Goal: Task Accomplishment & Management: Use online tool/utility

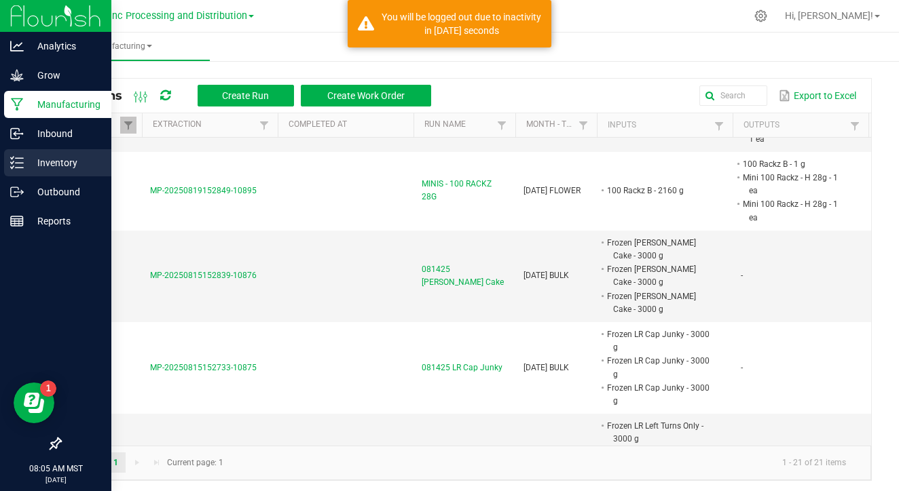
click at [20, 164] on icon at bounding box center [17, 163] width 14 height 14
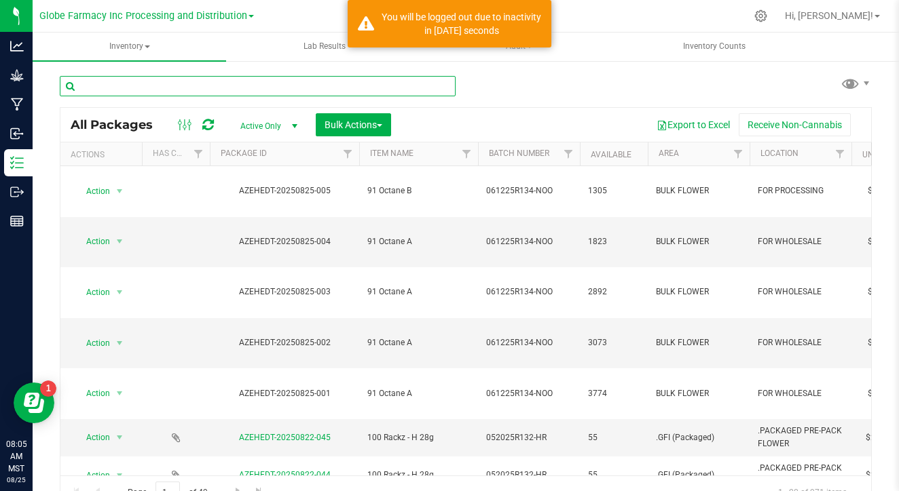
click at [200, 85] on input "text" at bounding box center [258, 86] width 396 height 20
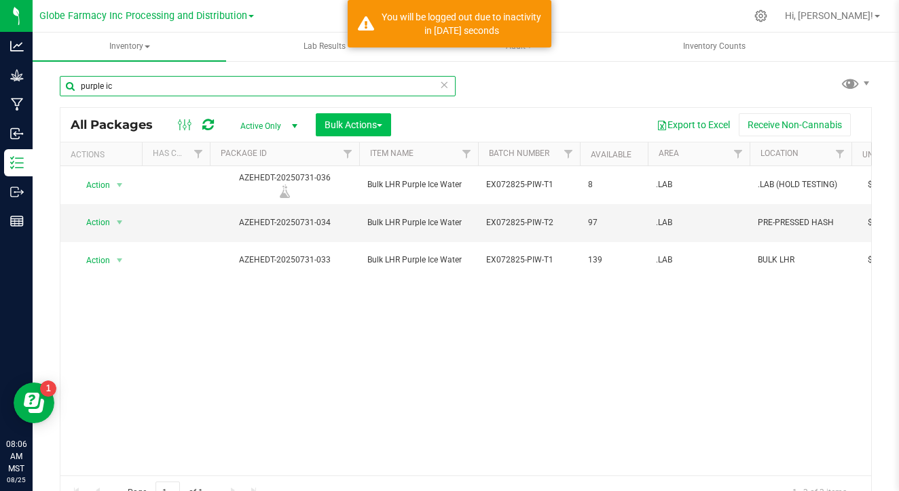
type input "purple ic"
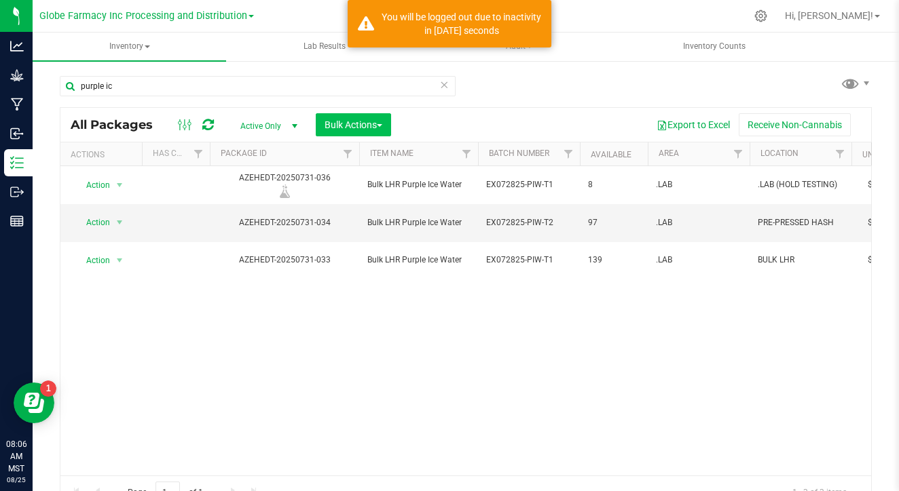
click at [361, 129] on span "Bulk Actions" at bounding box center [353, 124] width 58 height 11
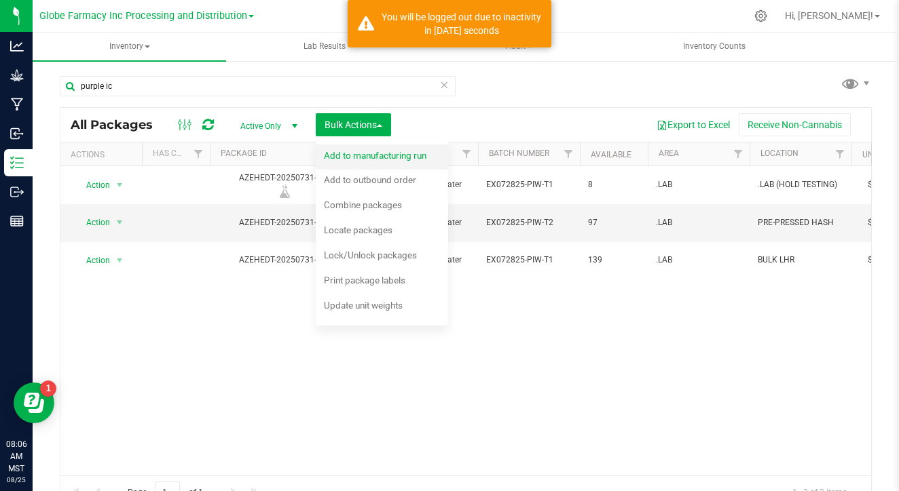
click at [381, 151] on span "Add to manufacturing run" at bounding box center [375, 155] width 102 height 11
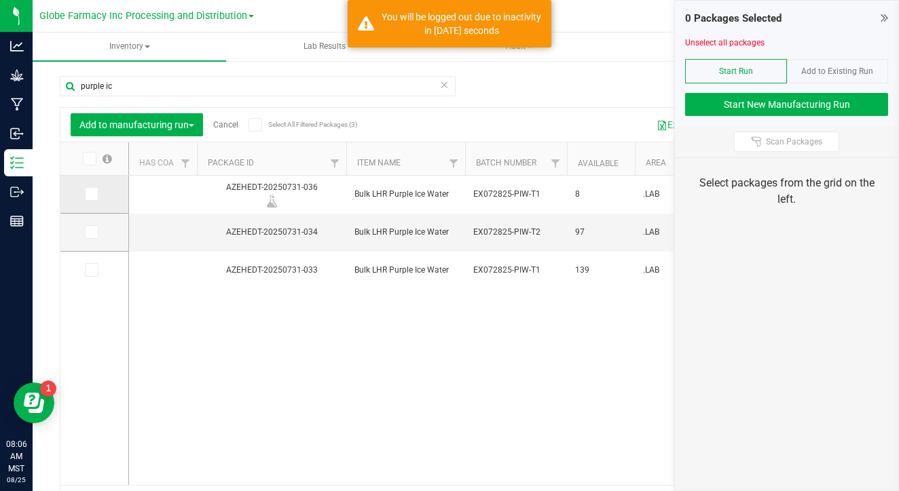
click at [85, 193] on label at bounding box center [95, 194] width 20 height 14
click at [0, 0] on input "checkbox" at bounding box center [0, 0] width 0 height 0
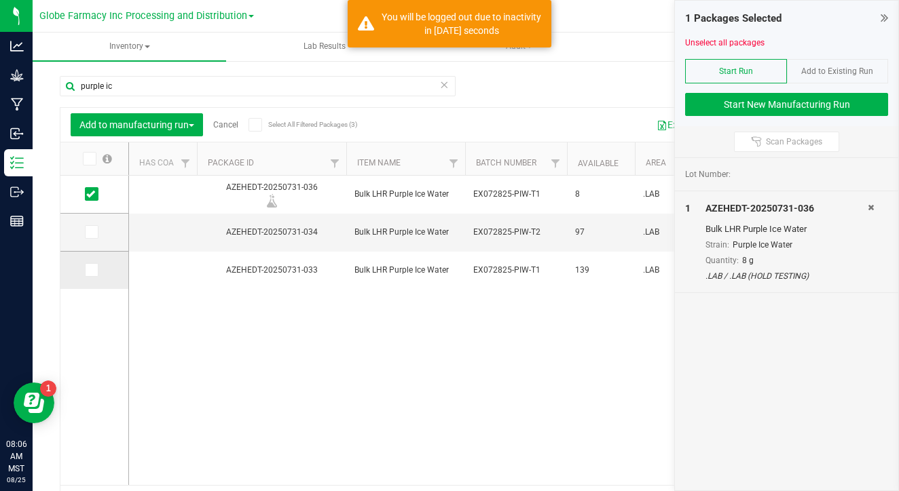
click at [86, 270] on icon at bounding box center [90, 270] width 9 height 0
click at [0, 0] on input "checkbox" at bounding box center [0, 0] width 0 height 0
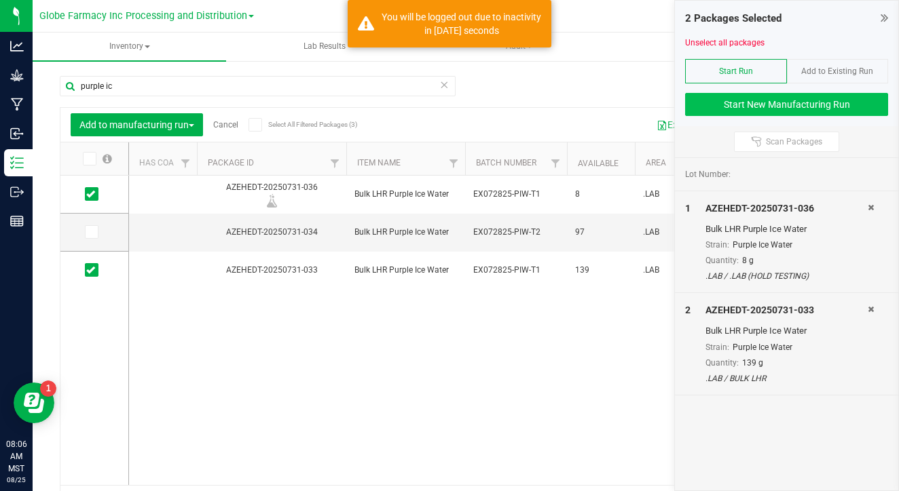
click at [710, 98] on button "Start New Manufacturing Run" at bounding box center [786, 104] width 203 height 23
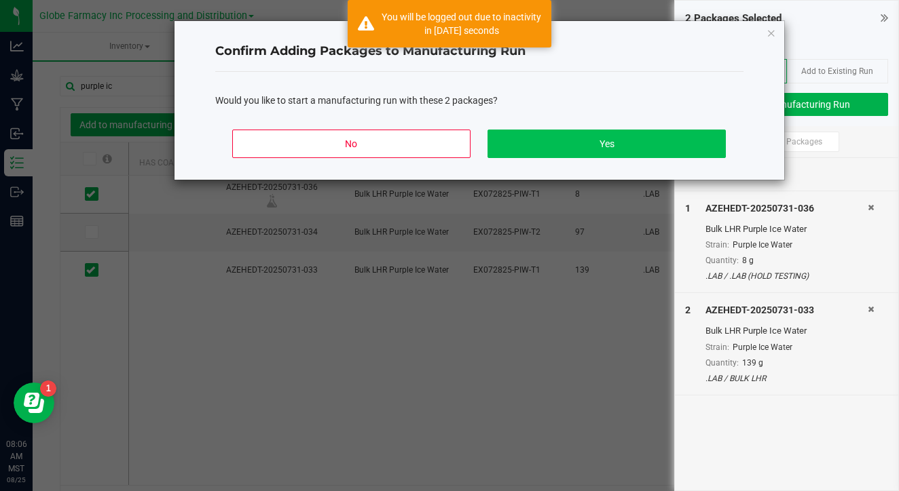
click at [658, 142] on button "Yes" at bounding box center [606, 144] width 238 height 29
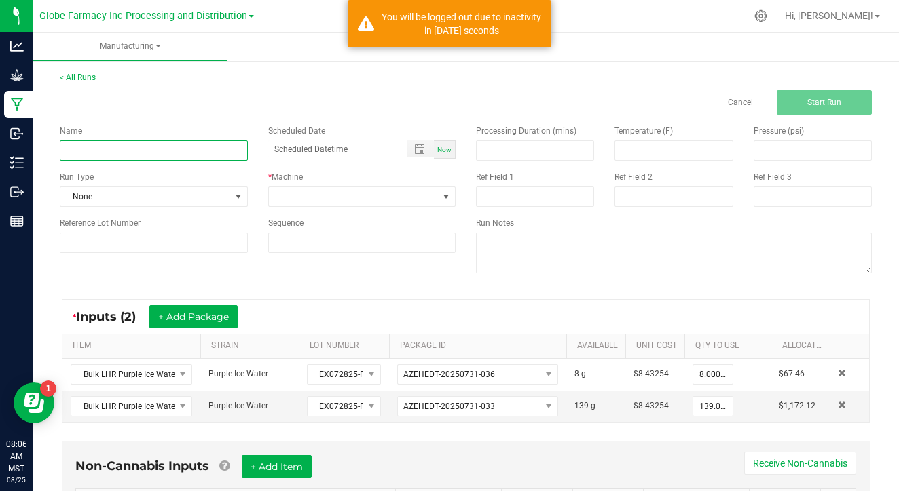
click at [195, 149] on input at bounding box center [154, 150] width 188 height 20
type input "Purple Ice Water Remediation 082125"
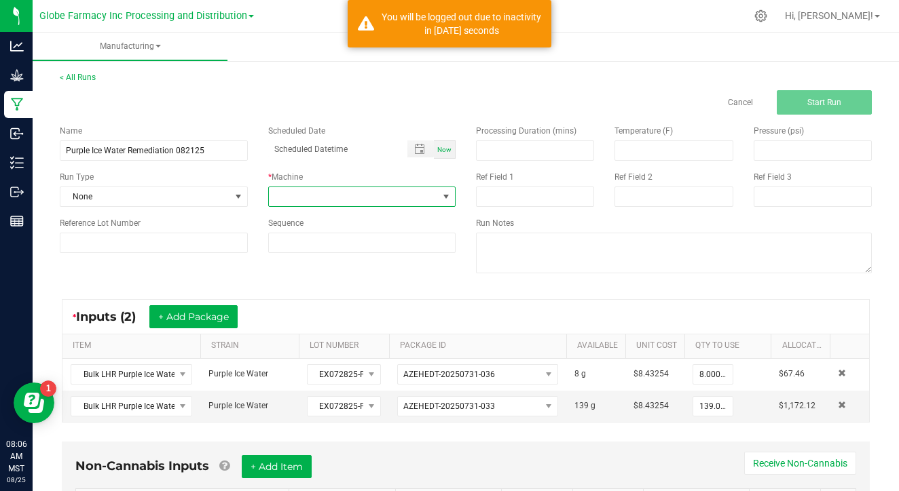
click at [281, 197] on span at bounding box center [354, 196] width 170 height 19
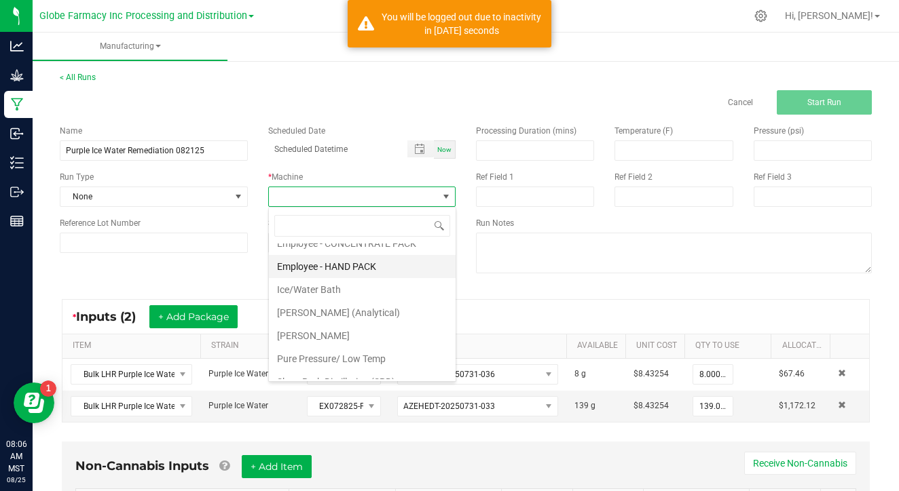
scroll to position [72, 0]
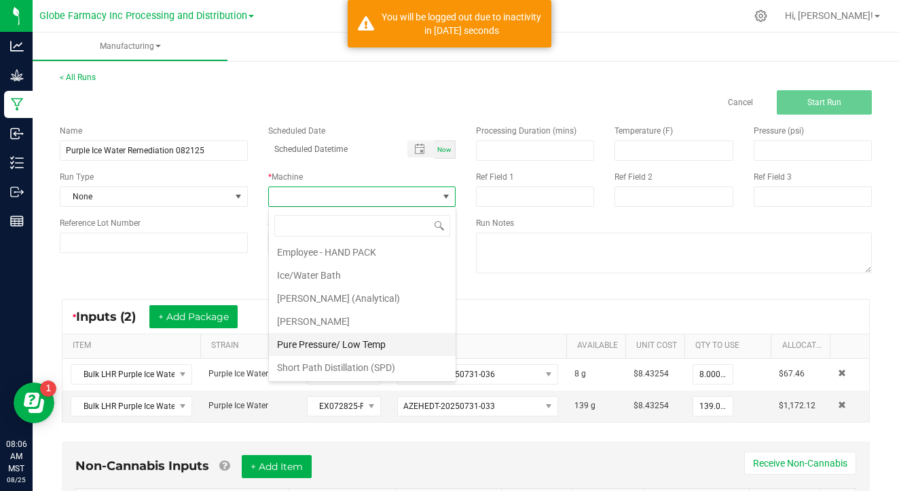
click at [345, 351] on li "Pure Pressure/ Low Temp" at bounding box center [362, 344] width 187 height 23
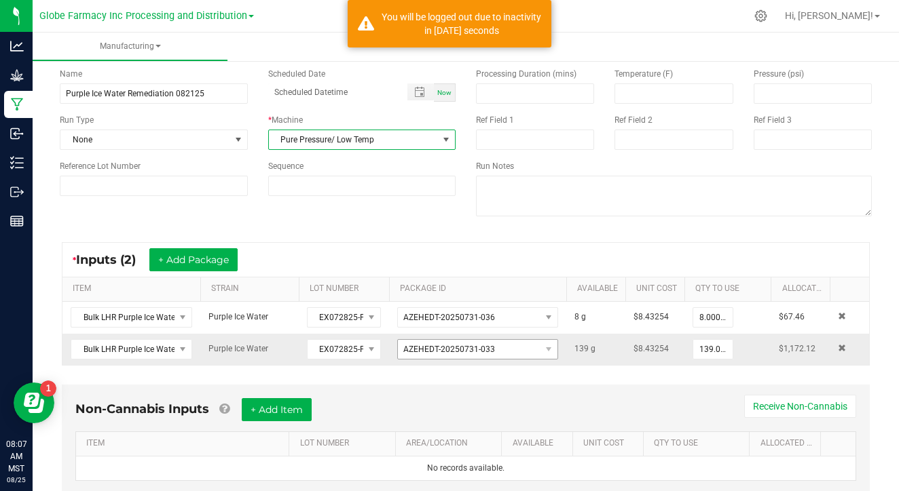
scroll to position [0, 0]
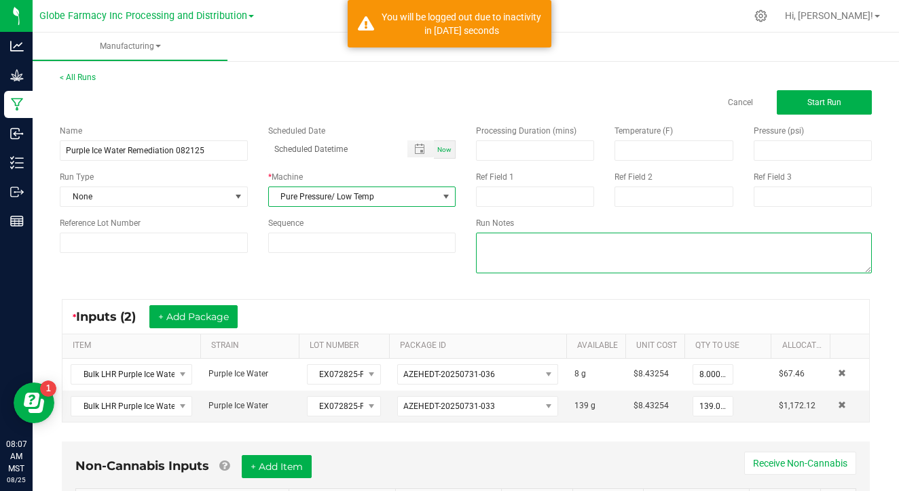
click at [542, 270] on textarea at bounding box center [674, 253] width 396 height 41
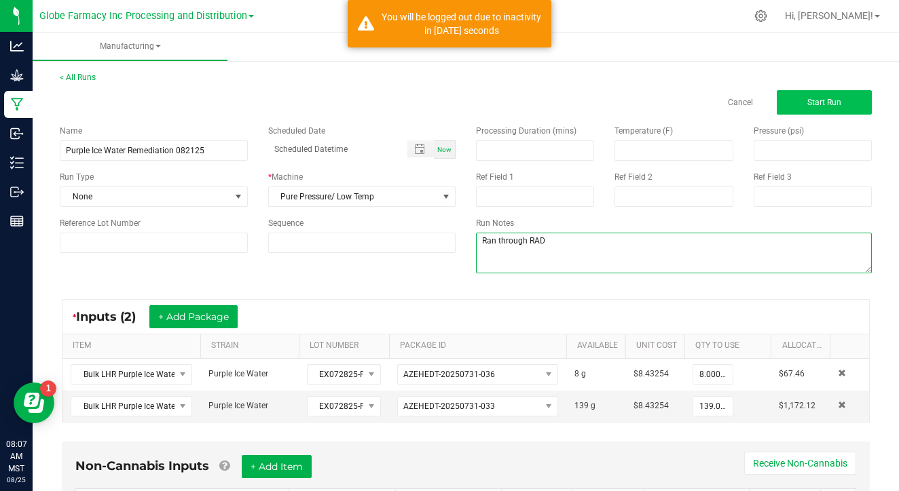
type textarea "Ran through RAD"
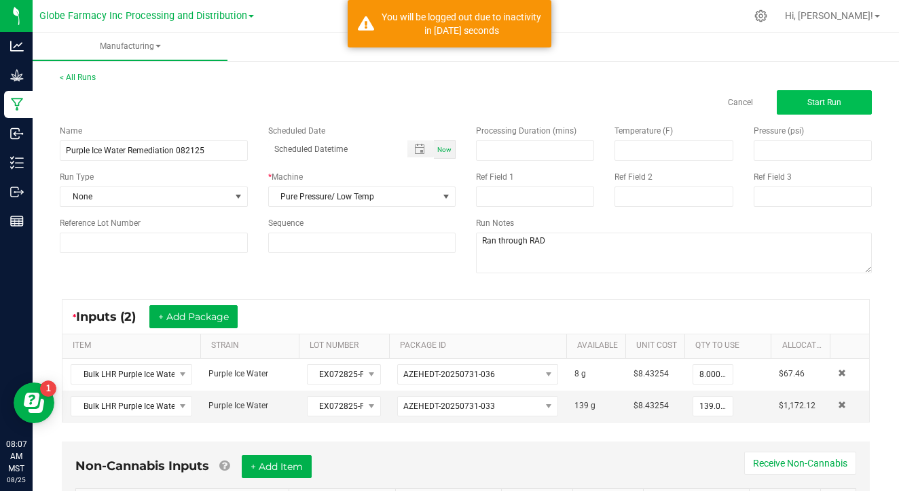
click at [842, 94] on button "Start Run" at bounding box center [823, 102] width 95 height 24
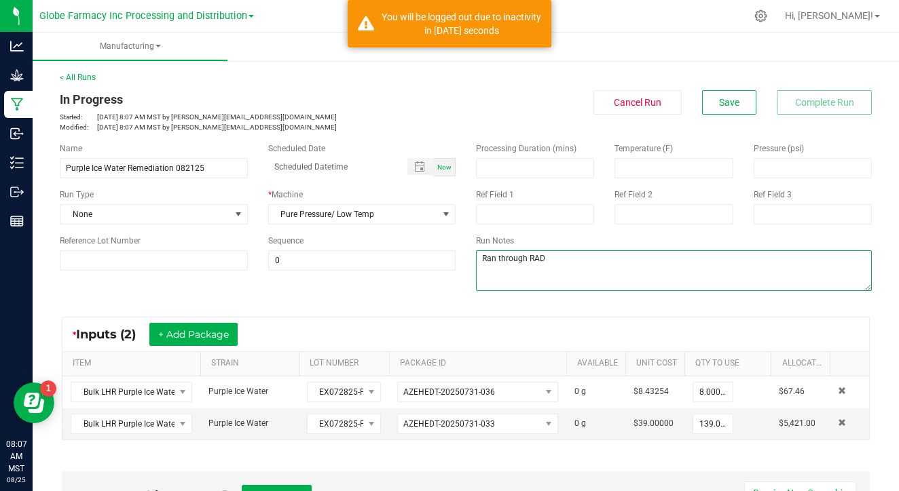
click at [562, 263] on textarea at bounding box center [674, 270] width 396 height 41
type textarea "Ran through RAD for remediation"
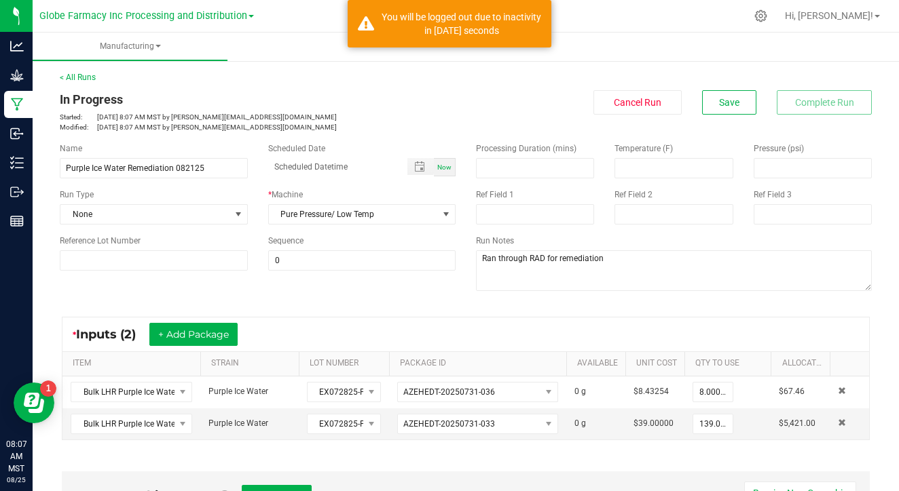
click at [448, 297] on div "Name Purple Ice Water Remediation 082125 Scheduled Date Now Run Type None * Mac…" at bounding box center [466, 218] width 832 height 172
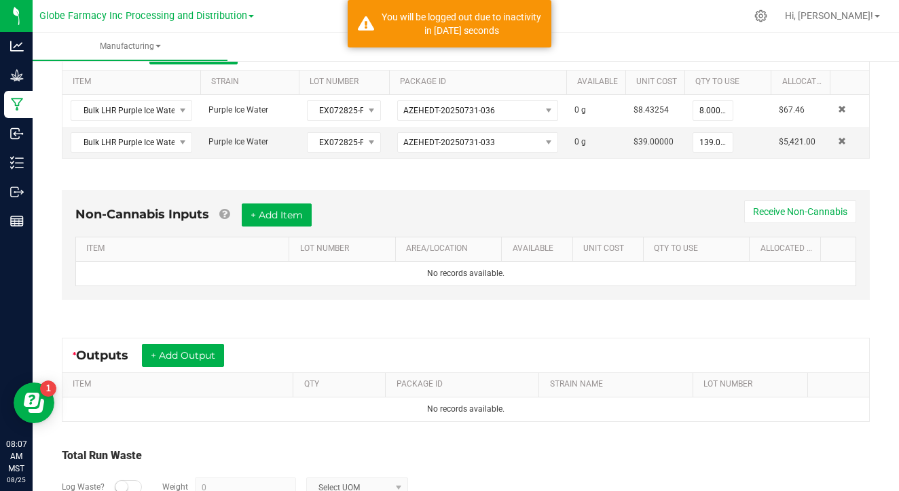
scroll to position [278, 0]
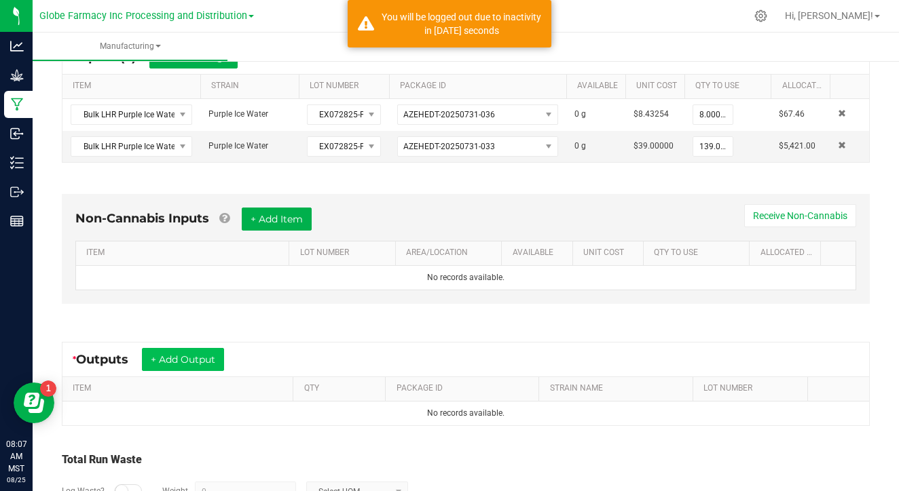
click at [186, 352] on button "+ Add Output" at bounding box center [183, 359] width 82 height 23
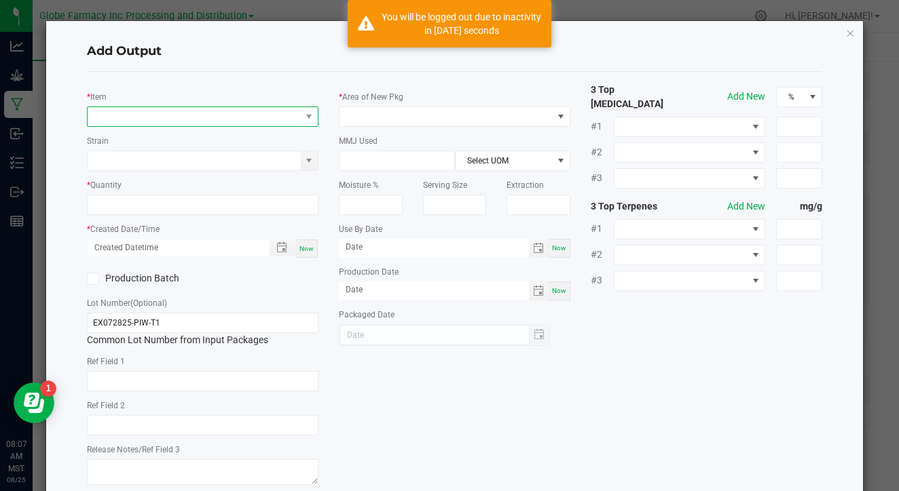
click at [204, 111] on span "NO DATA FOUND" at bounding box center [194, 116] width 213 height 19
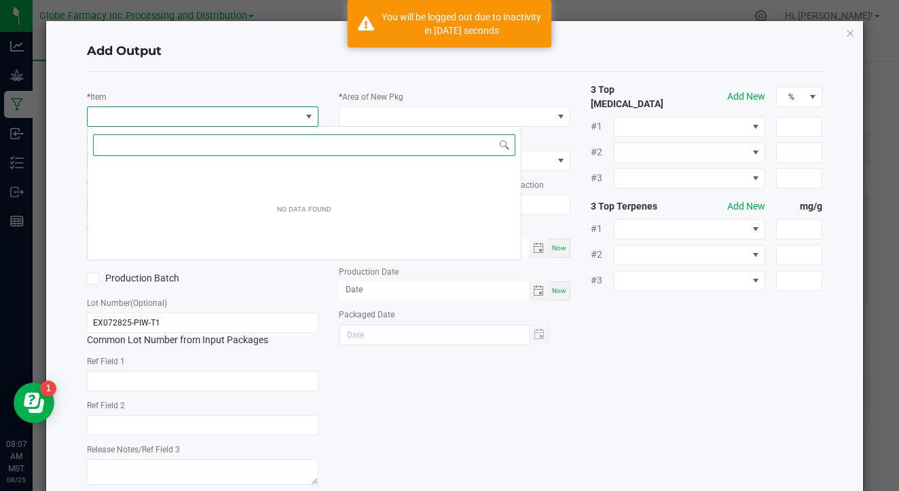
scroll to position [20, 231]
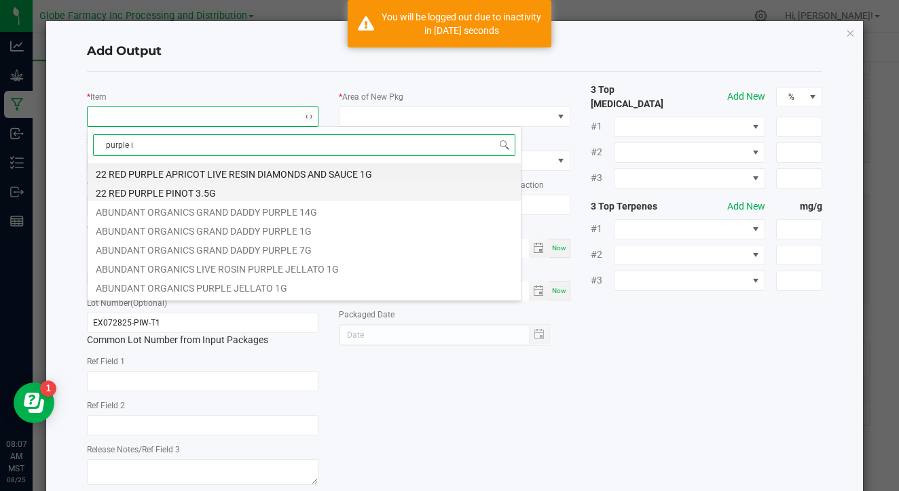
type input "purple ic"
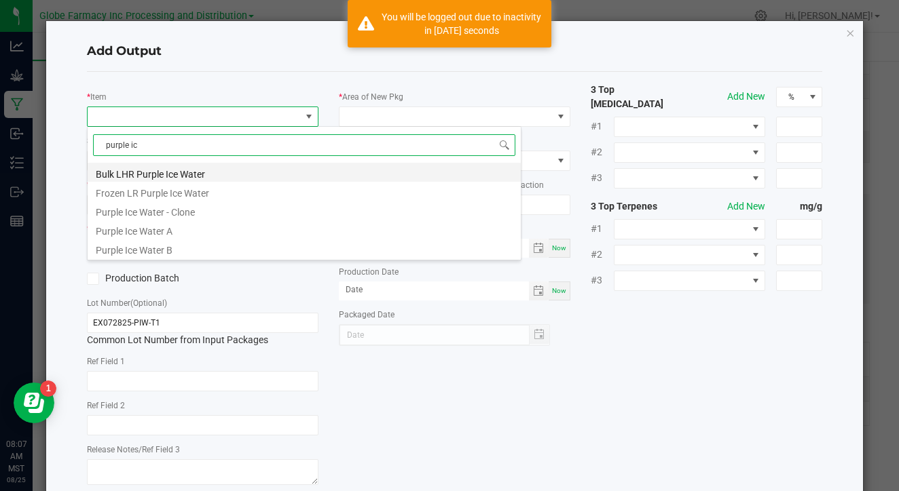
click at [214, 174] on li "Bulk LHR Purple Ice Water" at bounding box center [304, 172] width 433 height 19
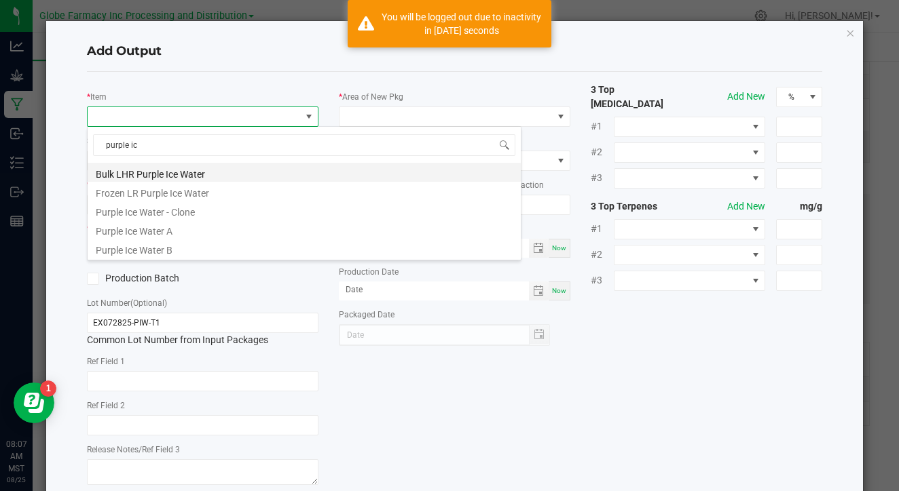
type input "0.0000 g"
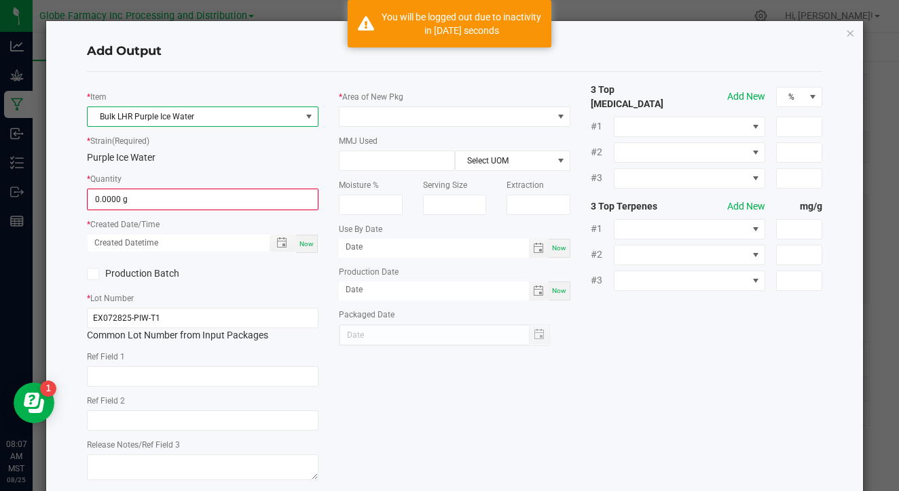
click at [305, 246] on span "Now" at bounding box center [306, 243] width 14 height 7
type input "08/25/2025 8:07 AM"
type input "[DATE]"
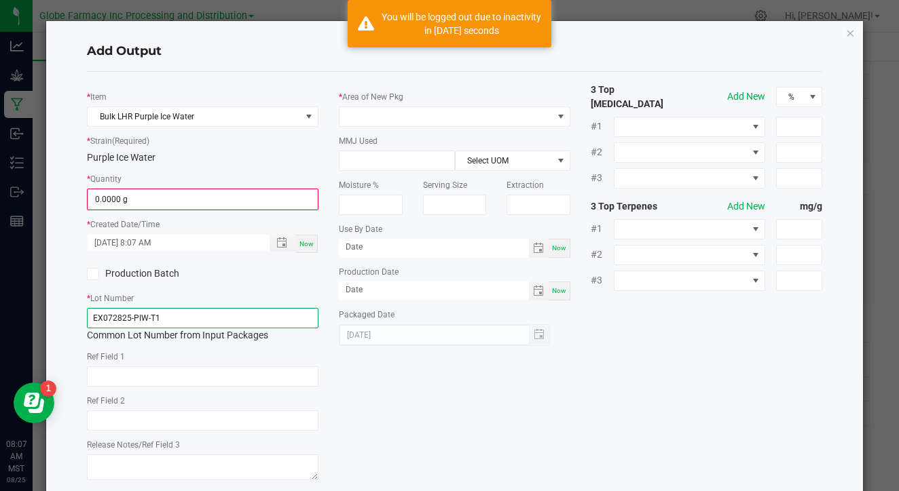
click at [244, 322] on input "EX072825-PIW-T1" at bounding box center [202, 318] width 231 height 20
type input "EX072825-PIW-T1-R"
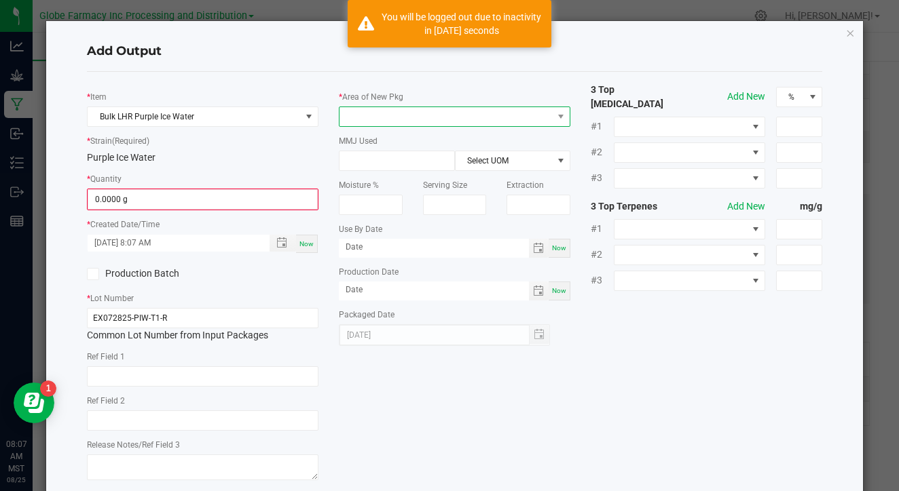
click at [453, 124] on span at bounding box center [445, 116] width 213 height 19
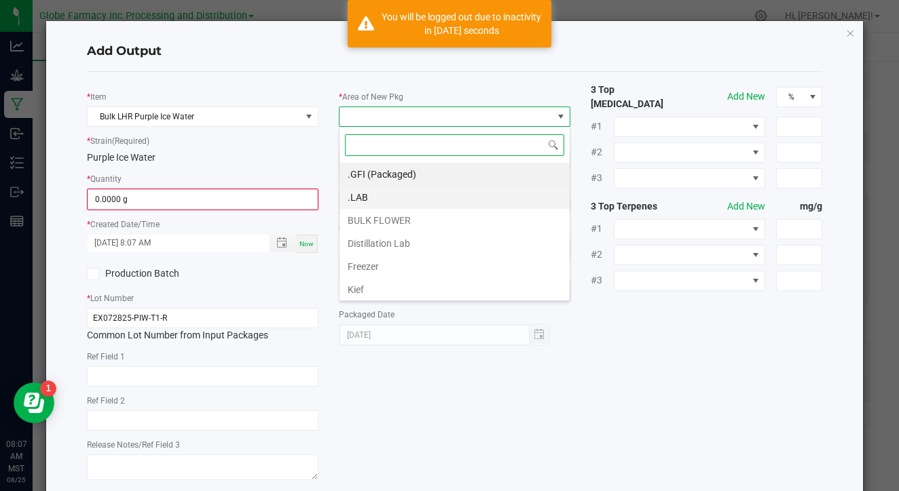
click at [429, 198] on li ".LAB" at bounding box center [454, 197] width 230 height 23
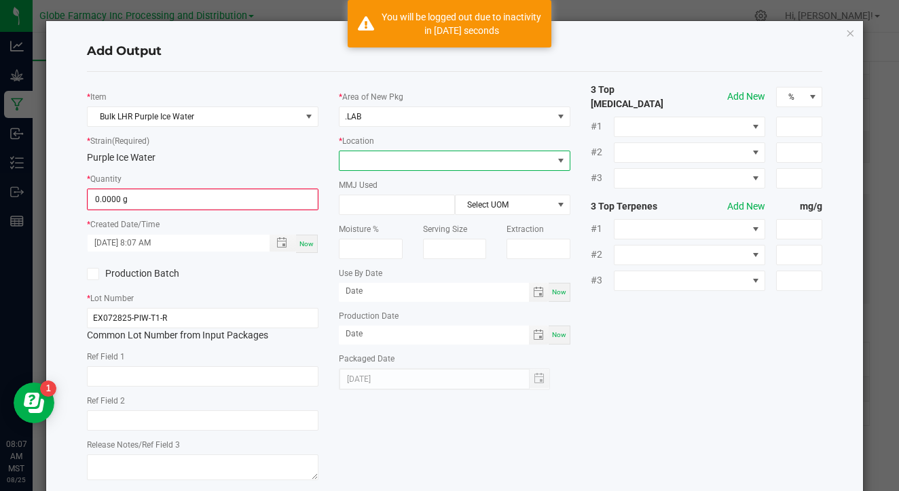
click at [443, 157] on span at bounding box center [445, 160] width 213 height 19
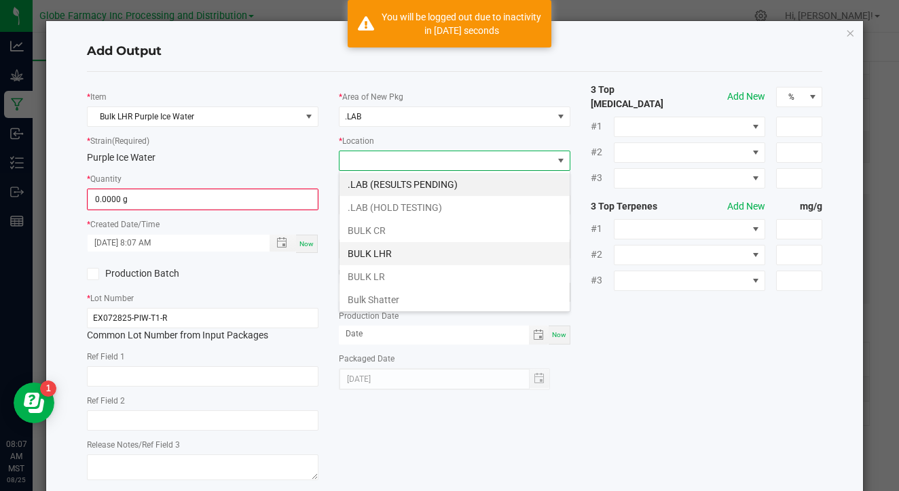
click at [421, 249] on li "BULK LHR" at bounding box center [454, 253] width 230 height 23
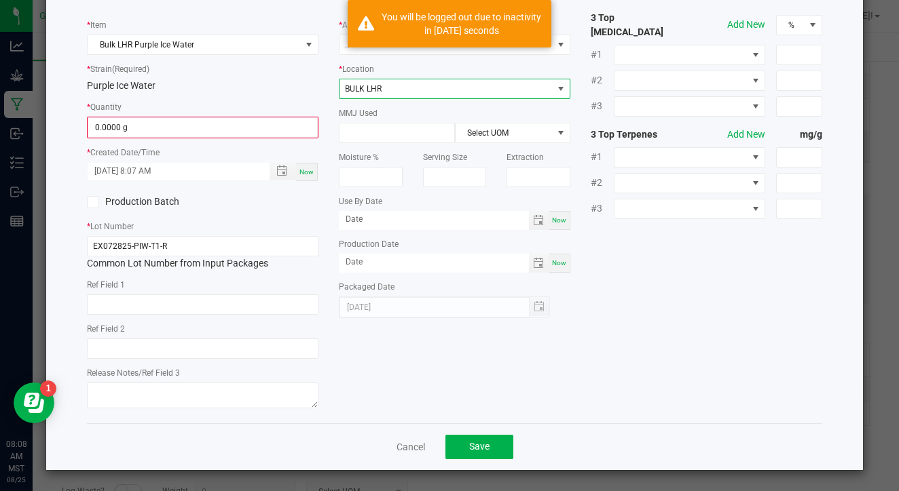
scroll to position [71, 0]
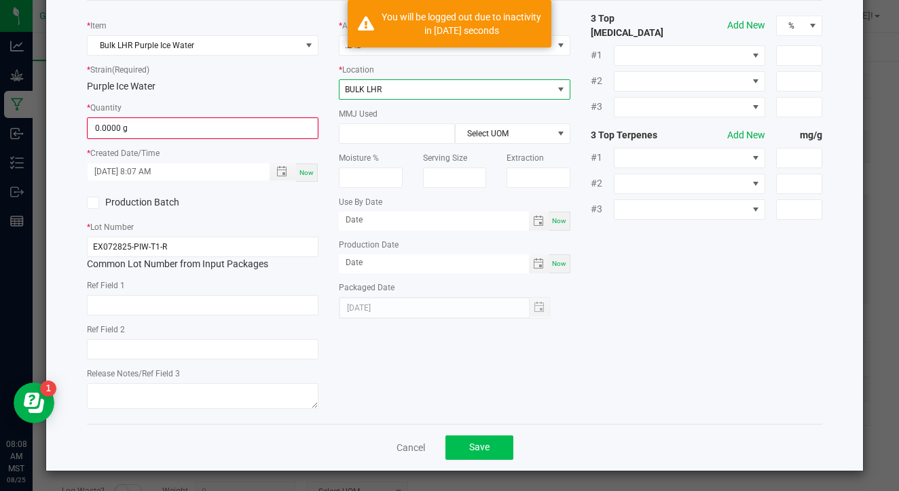
click at [461, 438] on button "Save" at bounding box center [479, 448] width 68 height 24
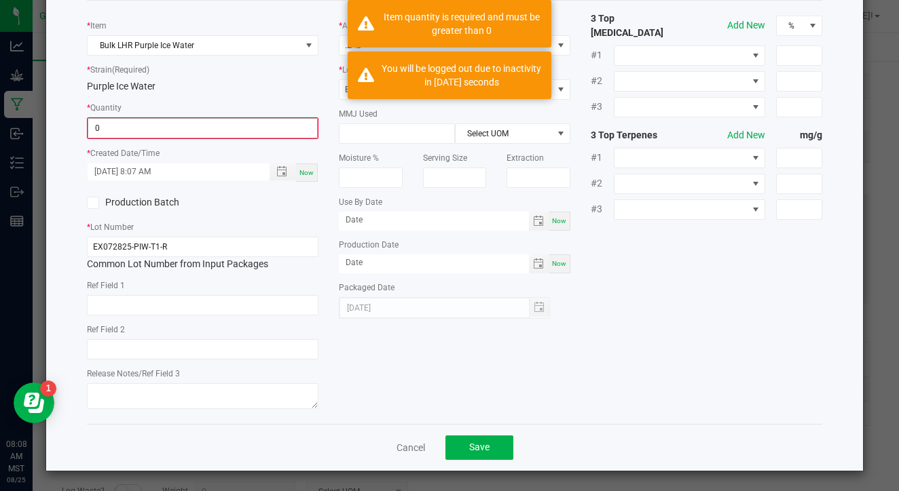
click at [249, 126] on input "0" at bounding box center [202, 128] width 229 height 19
type input "1"
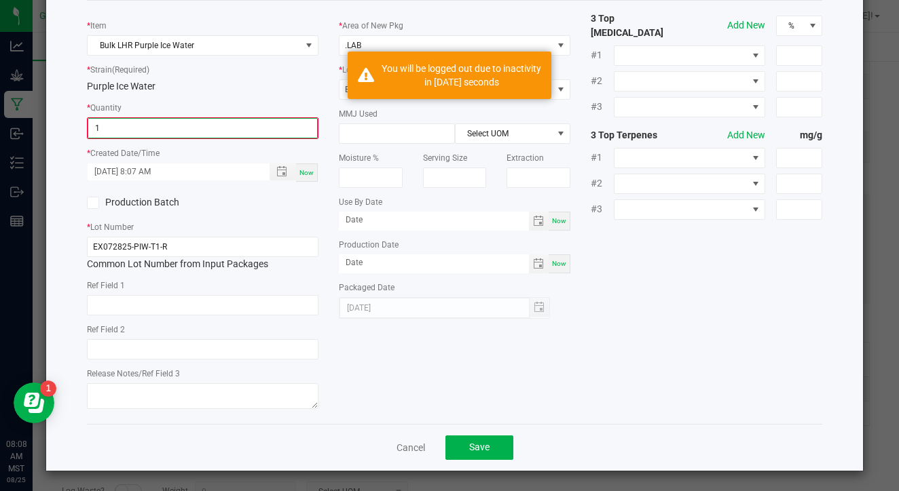
scroll to position [70, 0]
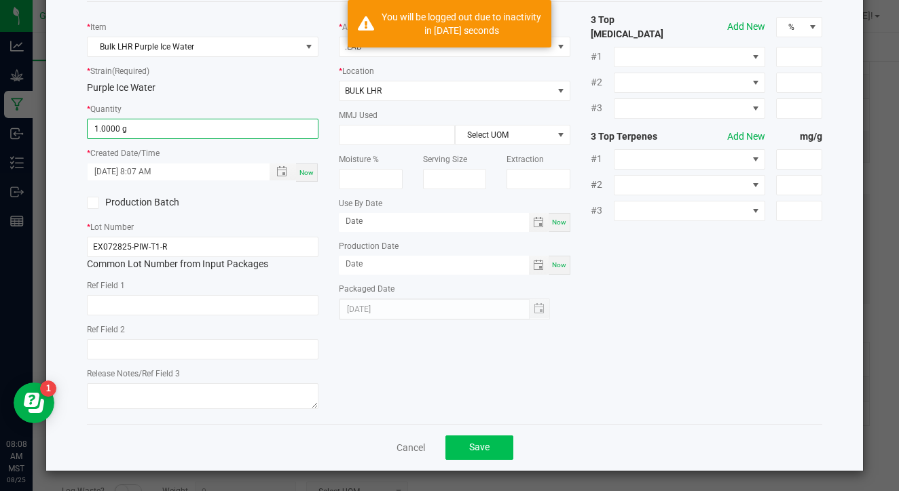
click at [469, 439] on button "Save" at bounding box center [479, 448] width 68 height 24
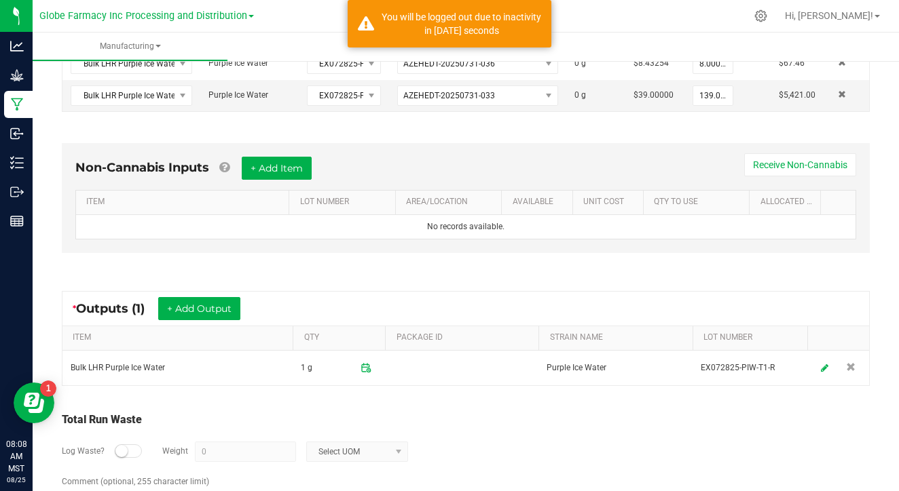
scroll to position [343, 0]
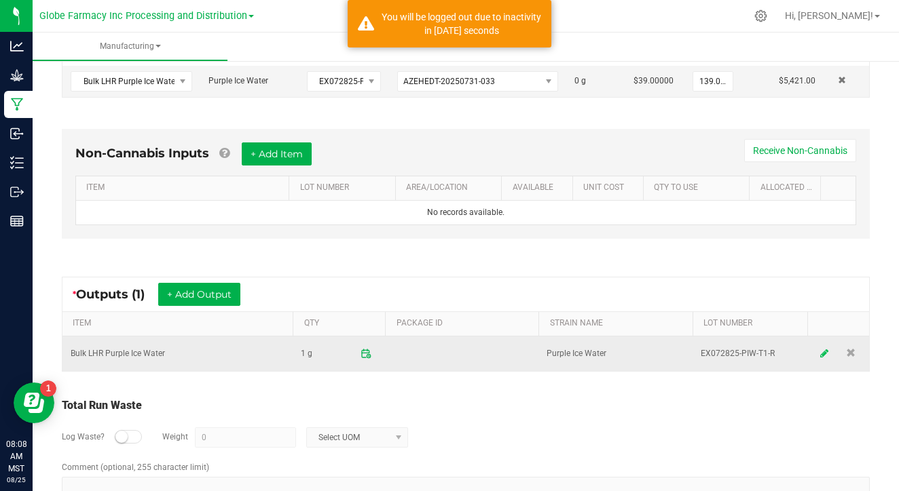
click at [819, 350] on link at bounding box center [824, 354] width 20 height 26
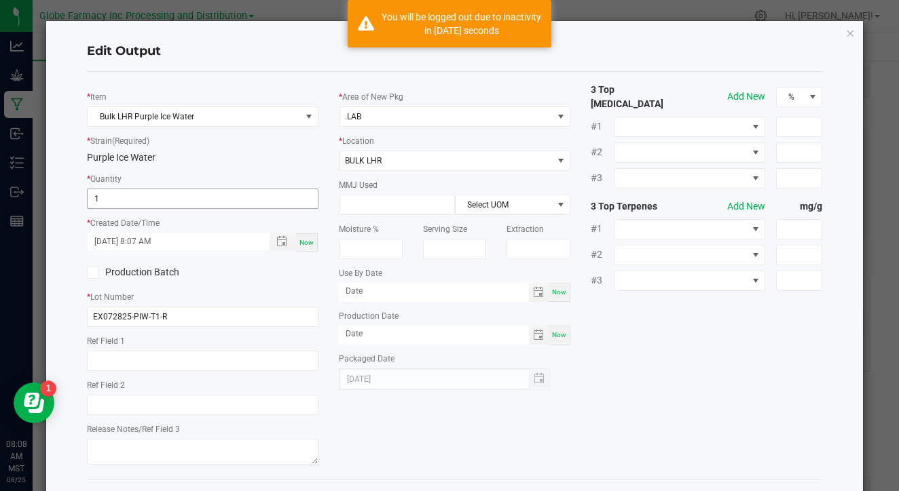
click at [214, 204] on input "1" at bounding box center [203, 198] width 230 height 19
type input "147.0000 g"
click at [464, 451] on div "* Item Bulk LHR Purple Ice Water * Strain (Required) Purple Ice Water * Quantit…" at bounding box center [454, 276] width 755 height 386
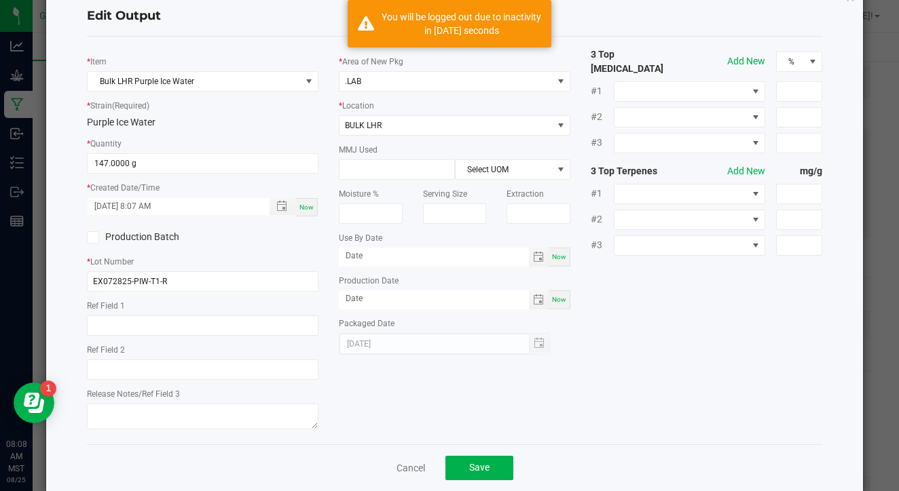
scroll to position [54, 0]
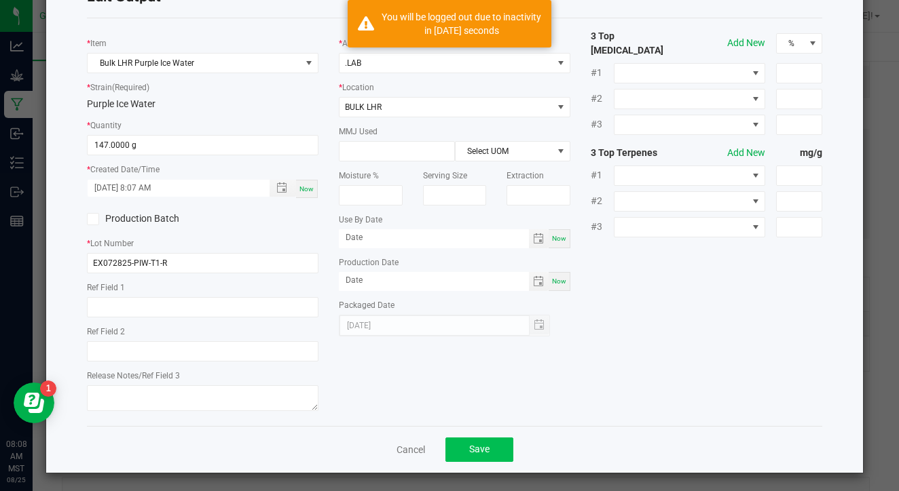
click at [478, 445] on span "Save" at bounding box center [479, 449] width 20 height 11
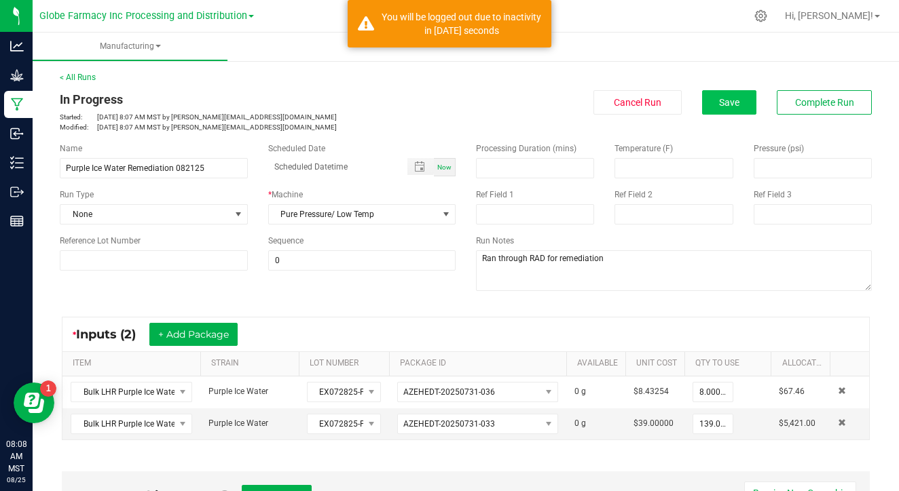
scroll to position [0, 0]
click at [806, 98] on span "Complete Run" at bounding box center [824, 102] width 59 height 11
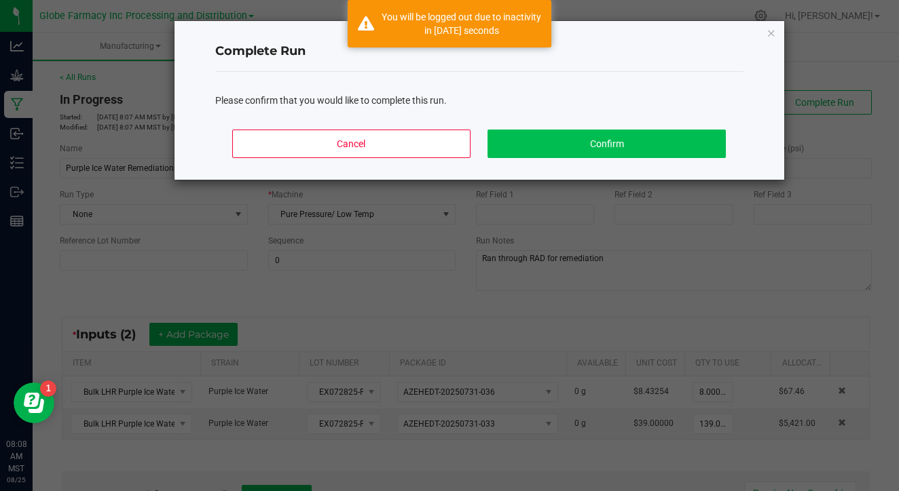
click at [698, 143] on button "Confirm" at bounding box center [606, 144] width 238 height 29
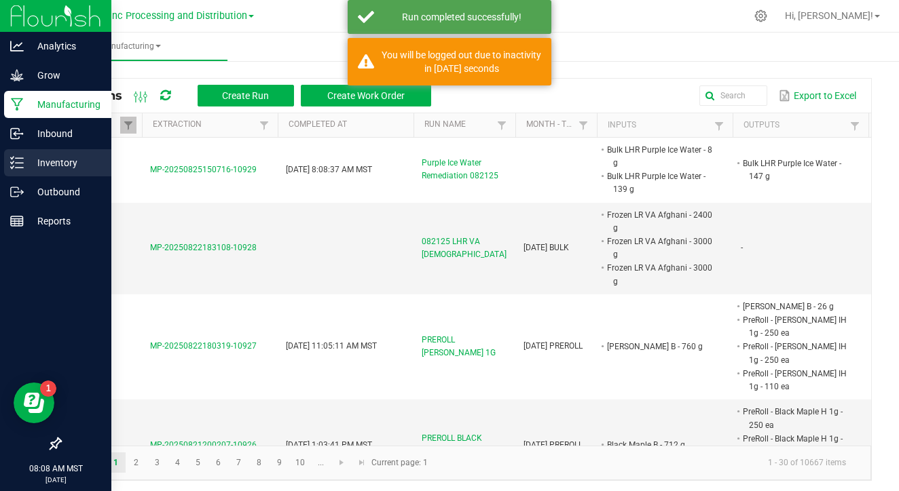
click at [12, 168] on icon at bounding box center [12, 167] width 3 height 2
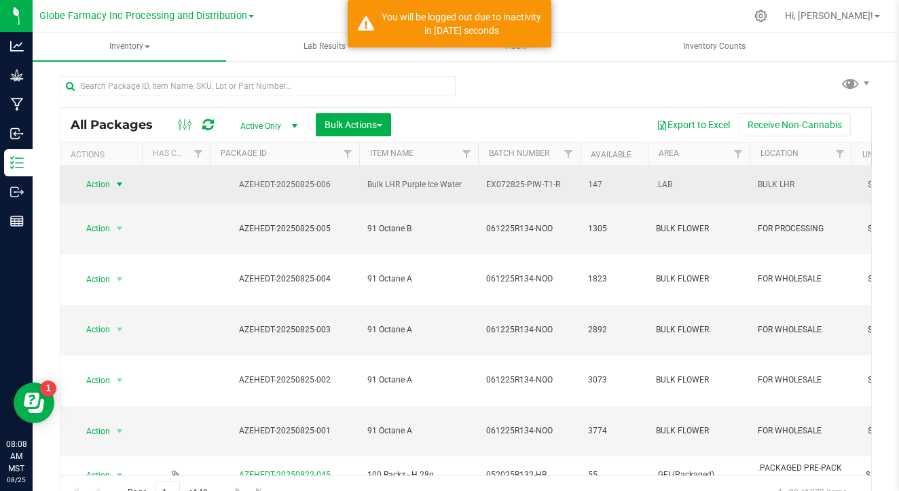
click at [117, 179] on span "select" at bounding box center [119, 184] width 11 height 11
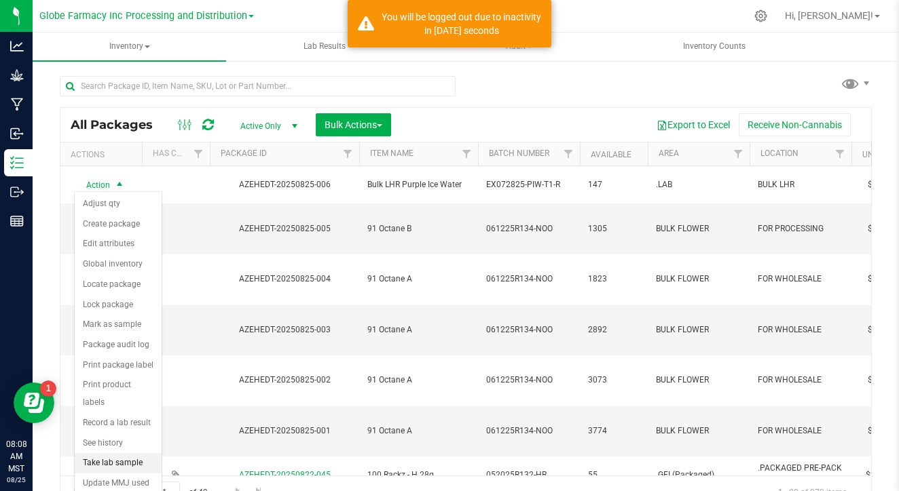
click at [101, 453] on li "Take lab sample" at bounding box center [118, 463] width 87 height 20
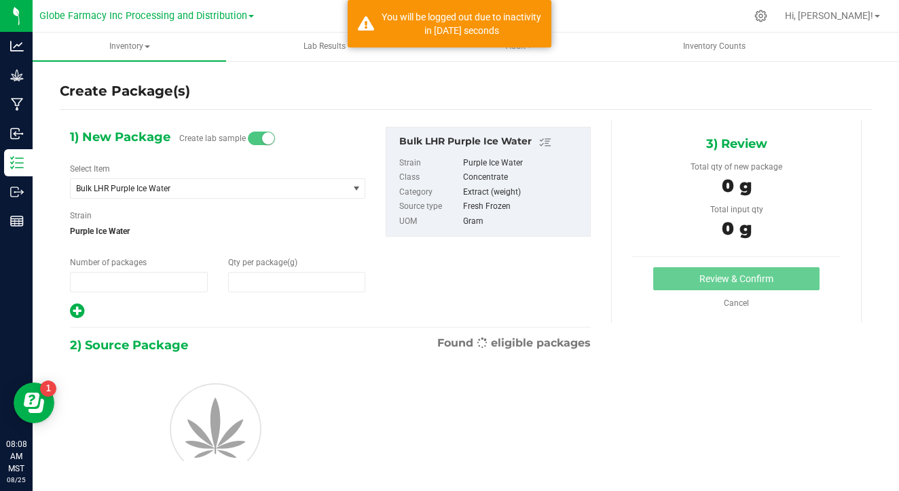
type input "1"
type input "0.0000"
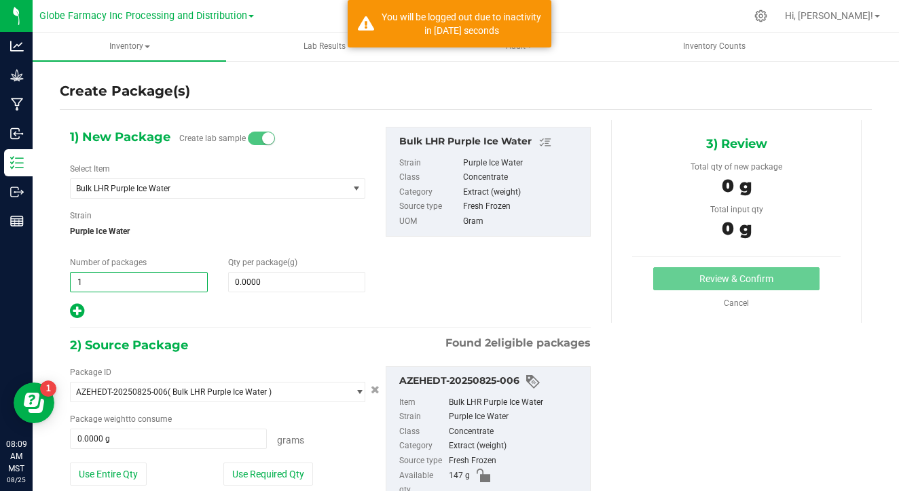
click at [115, 274] on input "1" at bounding box center [139, 282] width 136 height 19
type input "2"
type input "8"
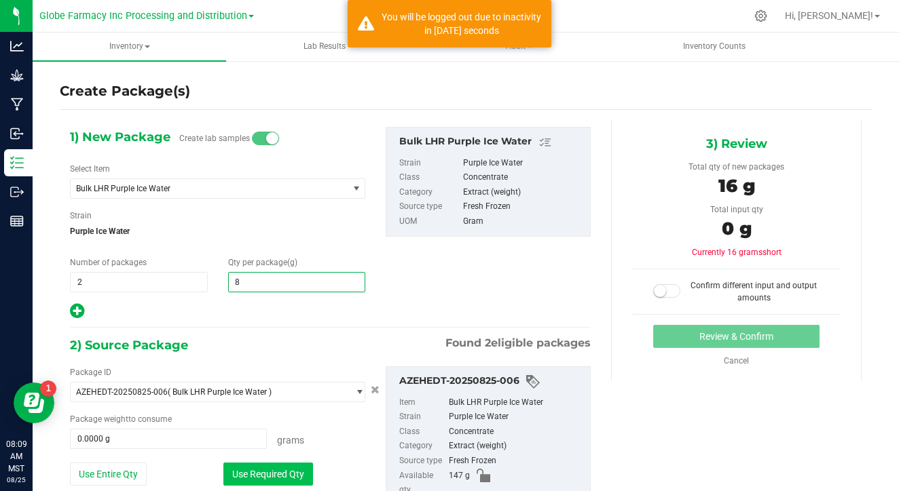
type input "8.0000"
click at [286, 481] on button "Use Required Qty" at bounding box center [268, 474] width 90 height 23
type input "16.0000 g"
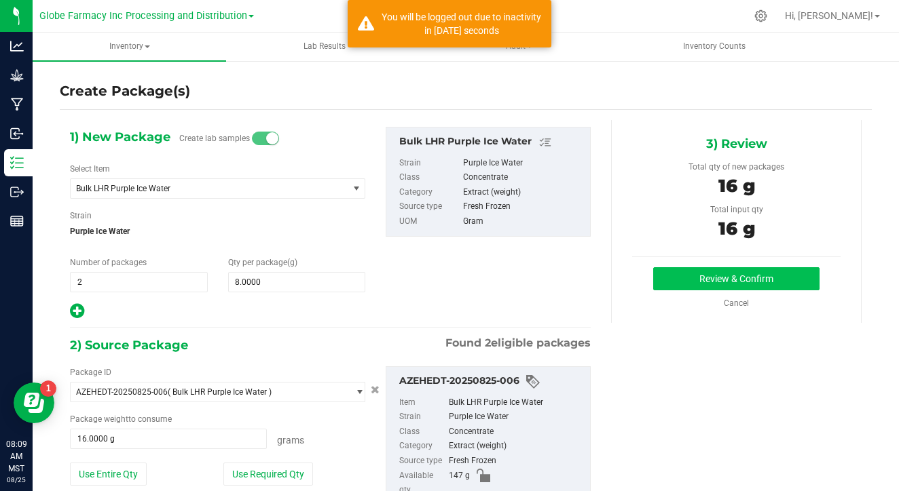
click at [759, 288] on button "Review & Confirm" at bounding box center [736, 278] width 166 height 23
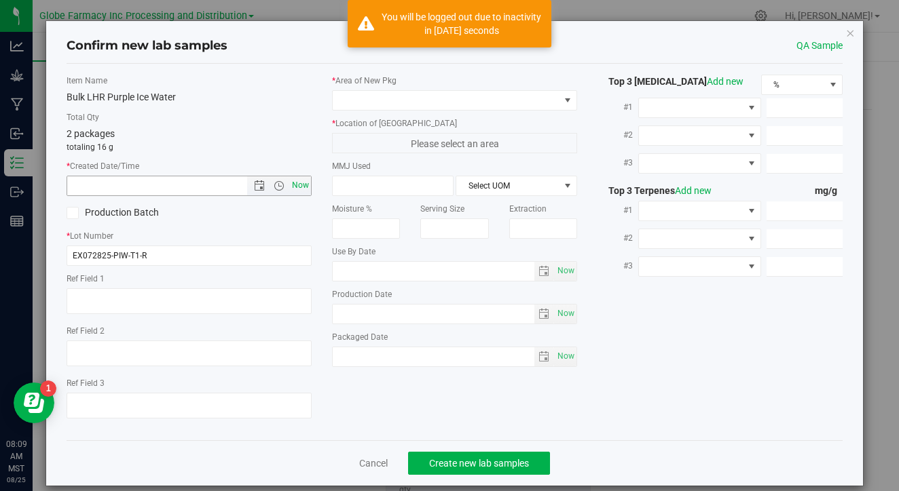
click at [297, 188] on span "Now" at bounding box center [300, 186] width 23 height 20
type input "8/25/2025 8:09 AM"
click at [416, 101] on span at bounding box center [446, 100] width 227 height 19
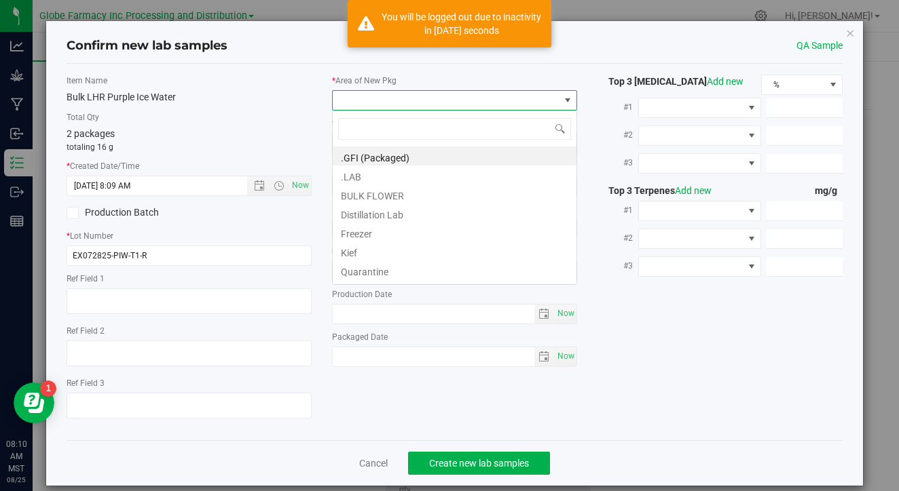
scroll to position [20, 245]
click at [409, 178] on li ".LAB" at bounding box center [455, 175] width 244 height 19
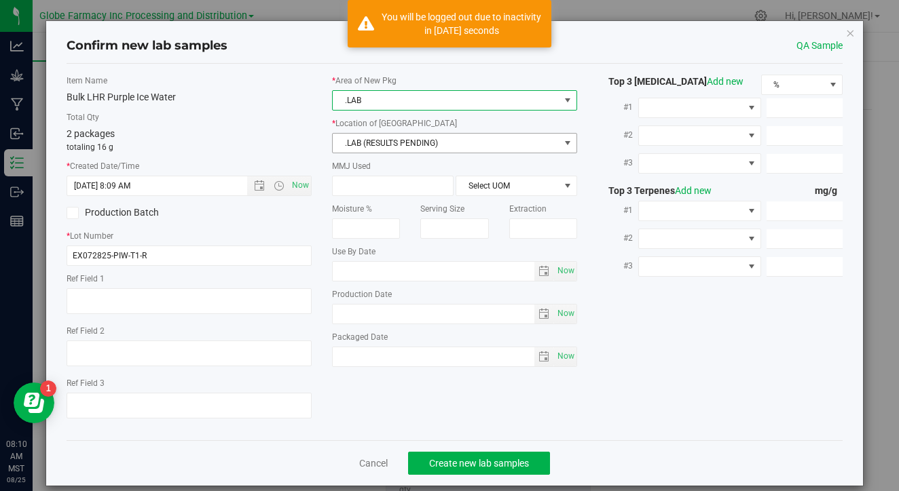
click at [430, 145] on span ".LAB (RESULTS PENDING)" at bounding box center [446, 143] width 227 height 19
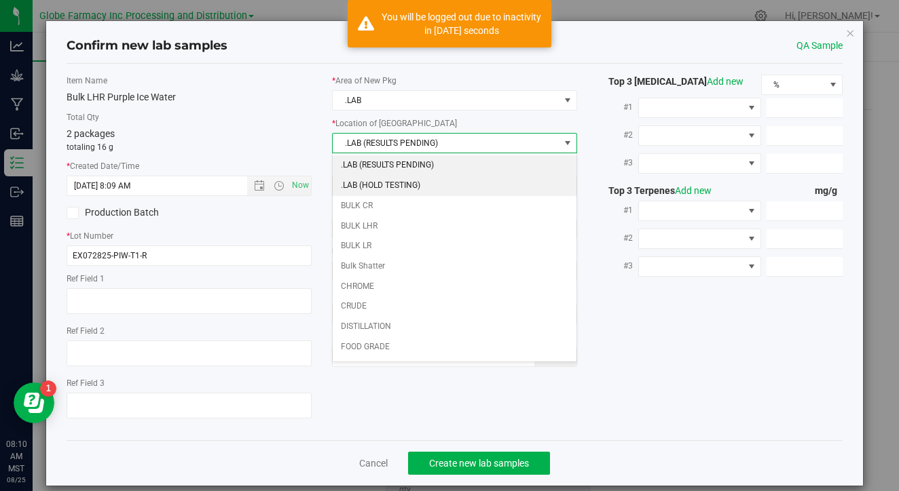
click at [417, 180] on li ".LAB (HOLD TESTING)" at bounding box center [455, 186] width 244 height 20
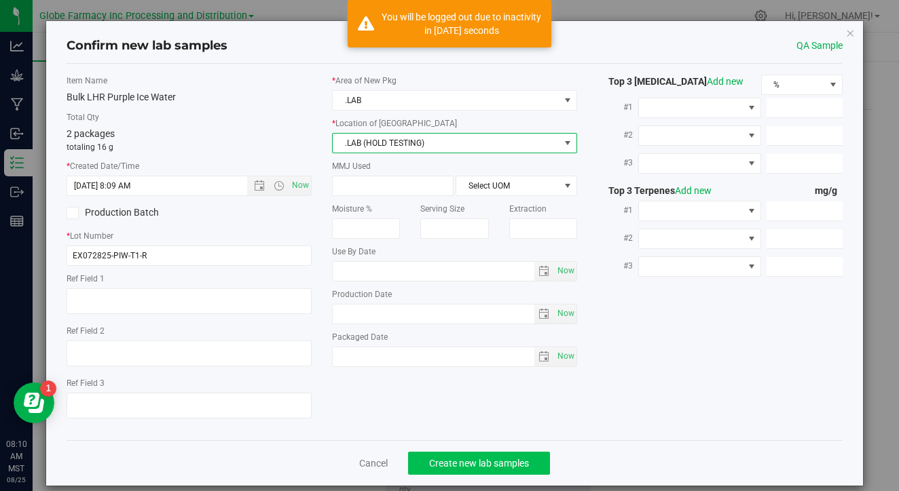
click at [441, 460] on span "Create new lab samples" at bounding box center [479, 463] width 100 height 11
